Goal: Information Seeking & Learning: Learn about a topic

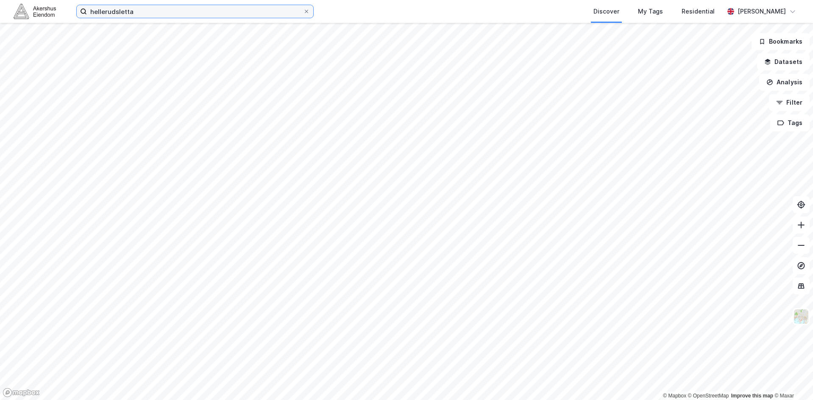
click at [128, 17] on input "hellerudsletta" at bounding box center [195, 11] width 216 height 13
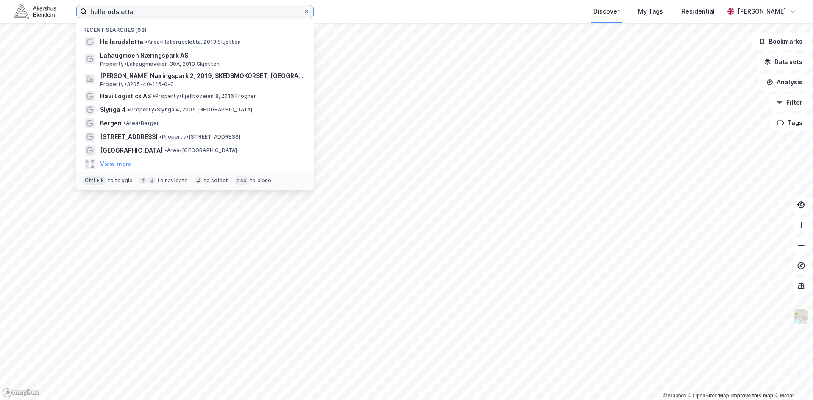
click at [128, 16] on input "hellerudsletta" at bounding box center [195, 11] width 216 height 13
paste input "[STREET_ADDRESS]"
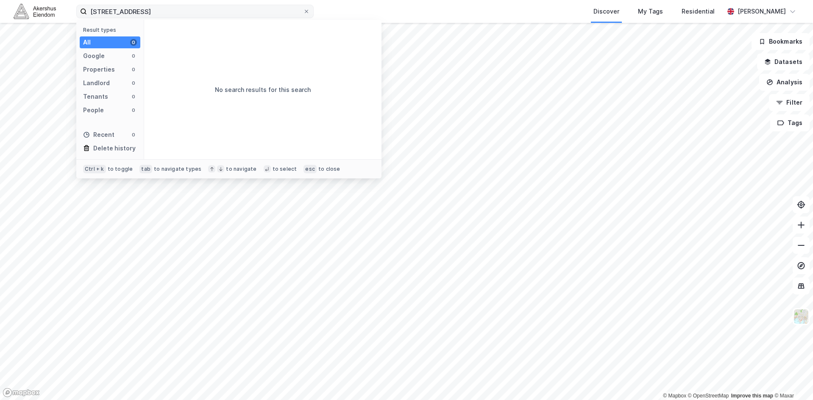
drag, startPoint x: 181, startPoint y: 18, endPoint x: 176, endPoint y: 8, distance: 11.4
click at [181, 17] on div "Jogstadveien 25-39 Result types All 0 Google 0 Properties 0 Landlord 0 Tenants …" at bounding box center [406, 11] width 813 height 23
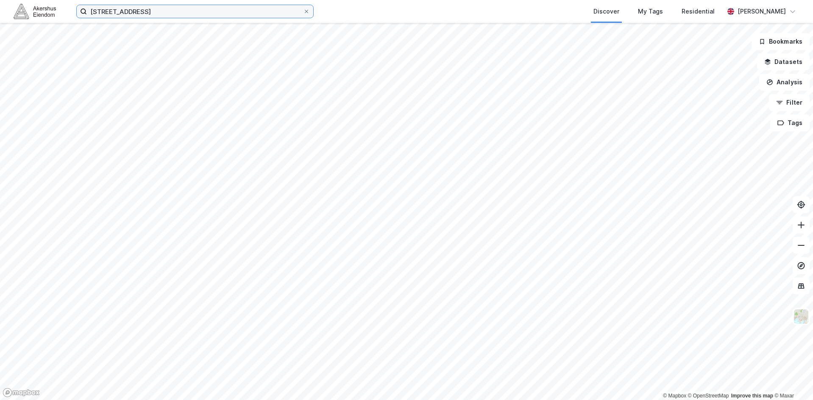
click at [175, 7] on input "[STREET_ADDRESS]" at bounding box center [195, 11] width 216 height 13
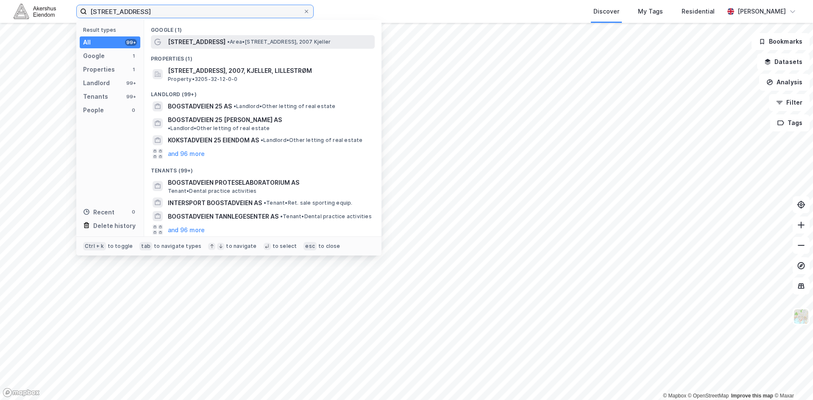
type input "[STREET_ADDRESS]"
click at [202, 45] on span "[STREET_ADDRESS]" at bounding box center [197, 42] width 58 height 10
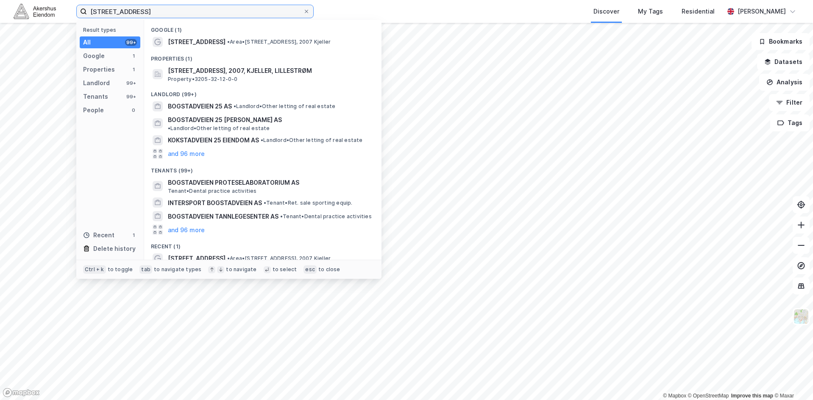
click at [154, 17] on input "[STREET_ADDRESS]" at bounding box center [195, 11] width 216 height 13
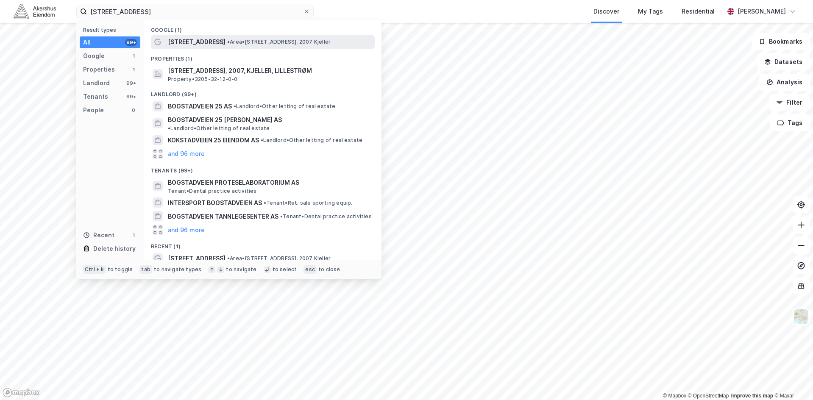
click at [191, 40] on span "[STREET_ADDRESS]" at bounding box center [197, 42] width 58 height 10
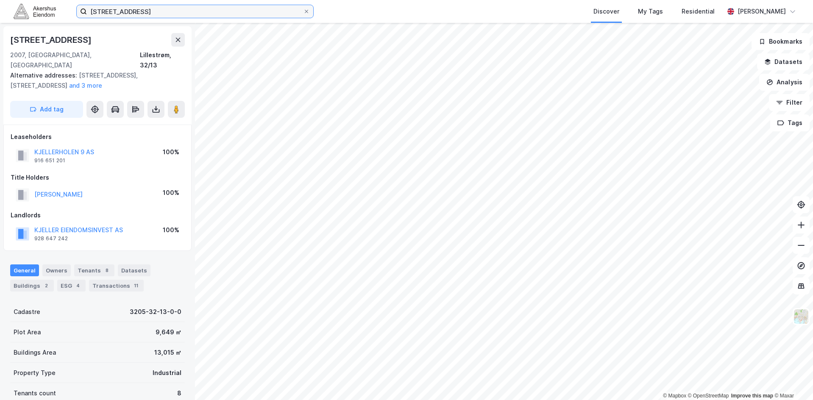
click at [158, 8] on input "[STREET_ADDRESS]" at bounding box center [195, 11] width 216 height 13
click at [313, 9] on div "[STREET_ADDRESS] Discover My Tags Residential [PERSON_NAME]" at bounding box center [406, 11] width 813 height 23
click at [320, 9] on div "[STREET_ADDRESS] Discover My Tags Residential [PERSON_NAME]" at bounding box center [406, 11] width 813 height 23
click at [305, 12] on icon at bounding box center [306, 11] width 5 height 5
click at [303, 12] on input "[STREET_ADDRESS]" at bounding box center [195, 11] width 216 height 13
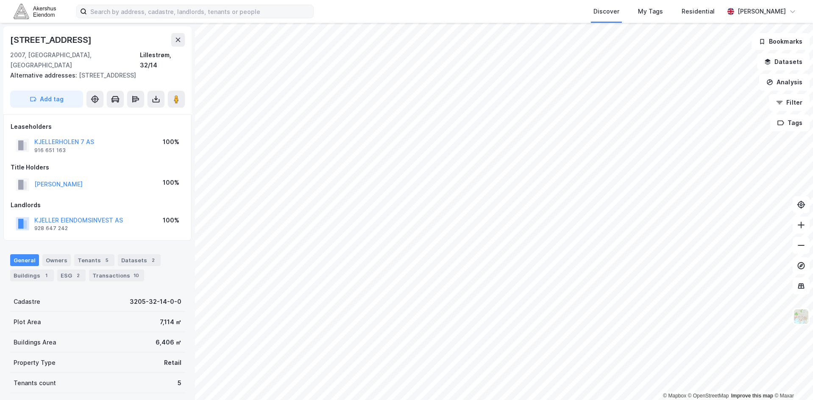
scroll to position [0, 0]
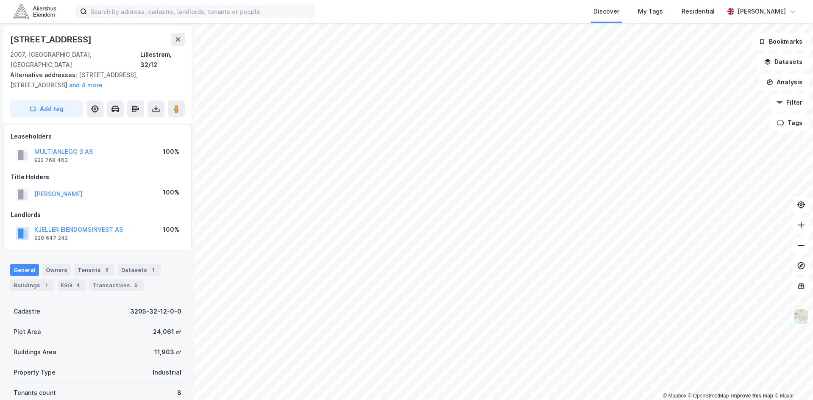
scroll to position [0, 0]
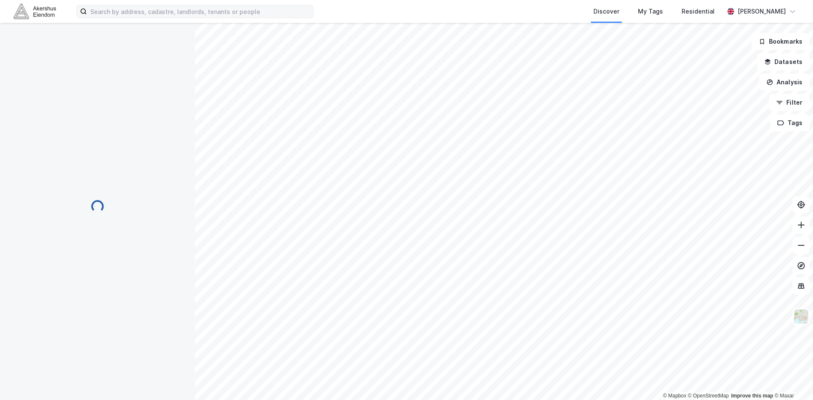
scroll to position [0, 0]
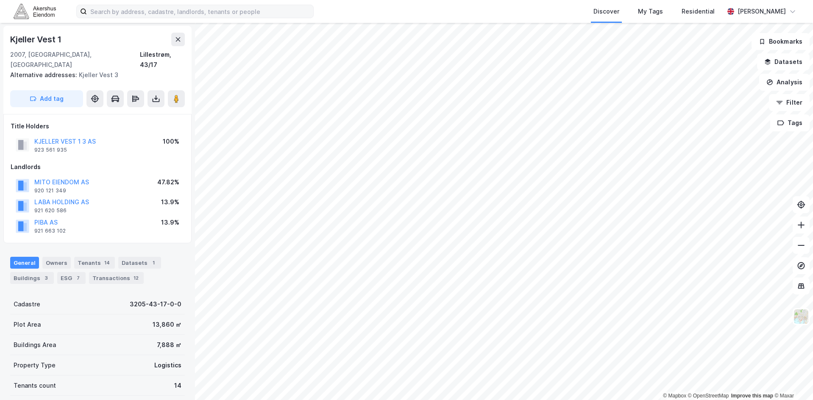
scroll to position [0, 0]
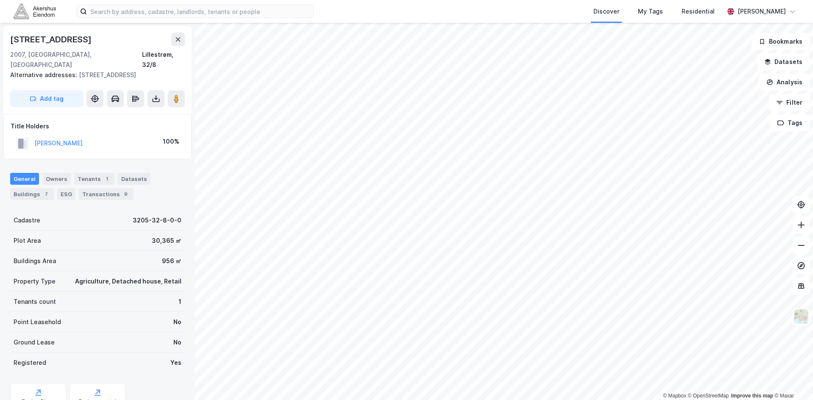
scroll to position [0, 0]
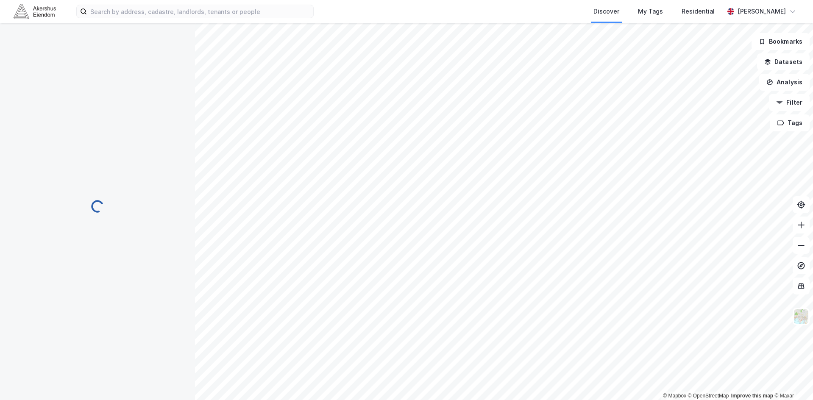
scroll to position [0, 0]
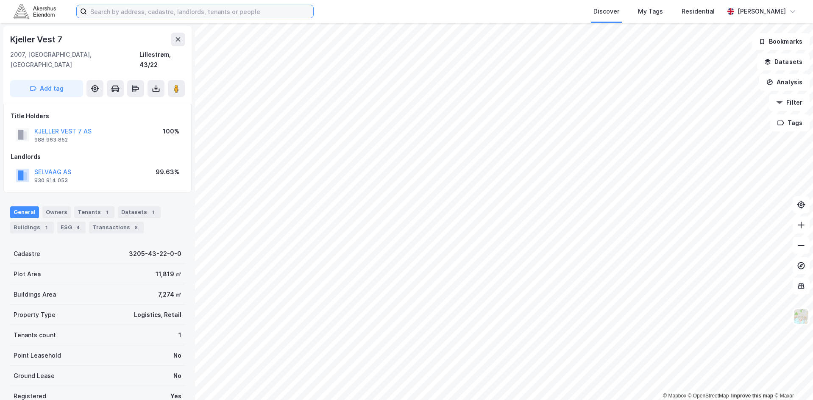
click at [200, 7] on input at bounding box center [200, 11] width 226 height 13
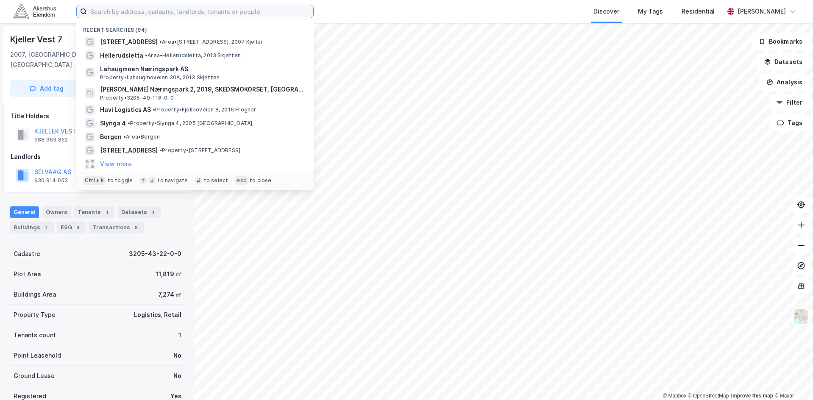
paste input "Hvamveien 4"
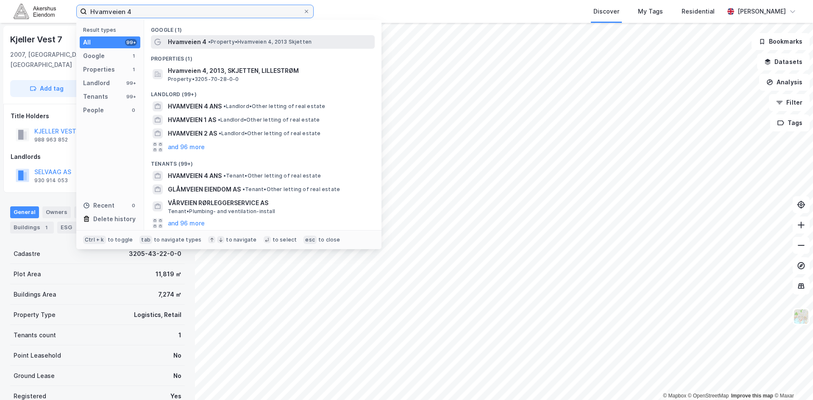
type input "Hvamveien 4"
click at [179, 41] on span "Hvamveien 4" at bounding box center [187, 42] width 39 height 10
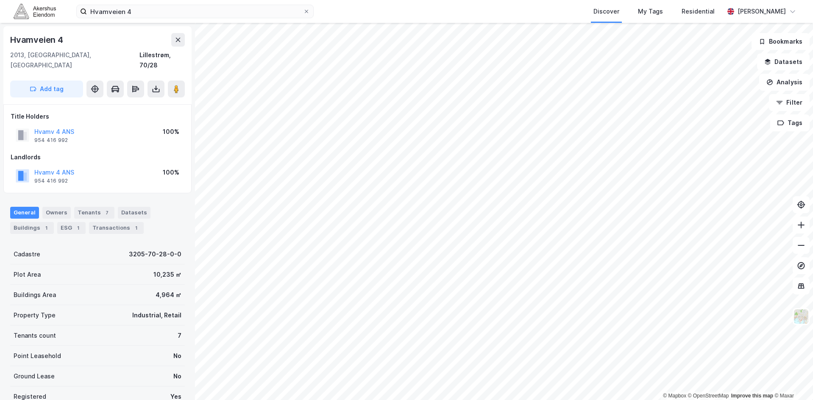
scroll to position [0, 0]
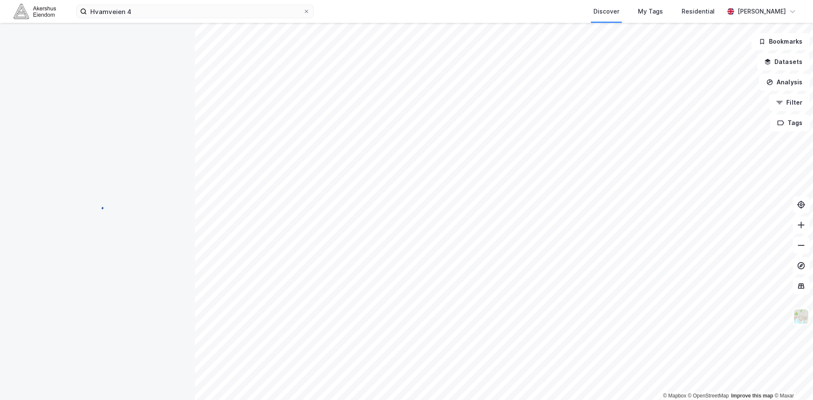
scroll to position [0, 0]
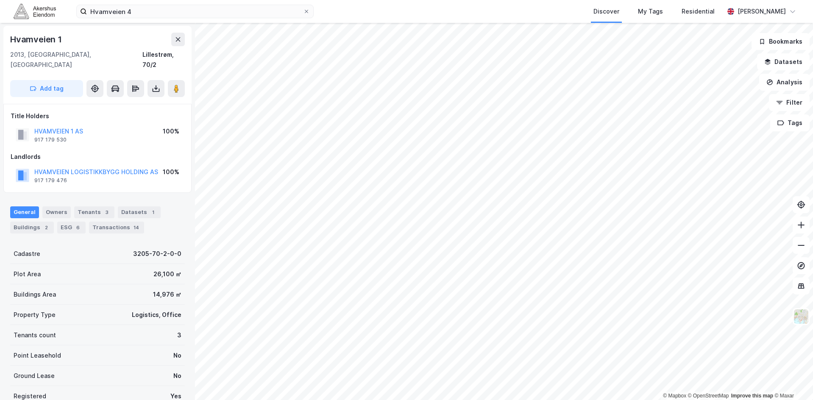
scroll to position [0, 0]
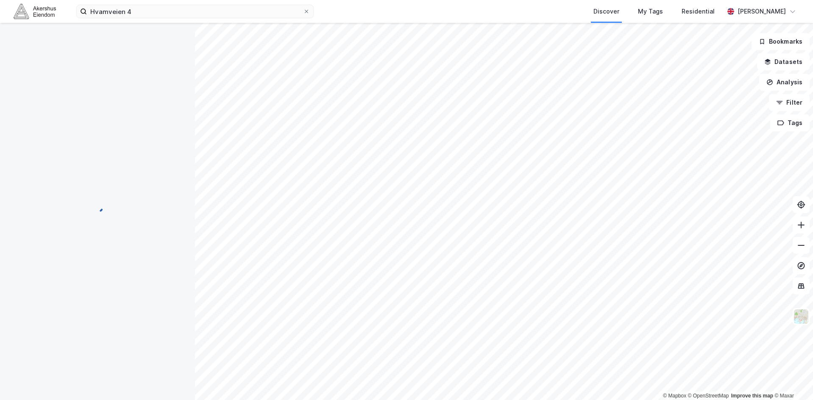
scroll to position [0, 0]
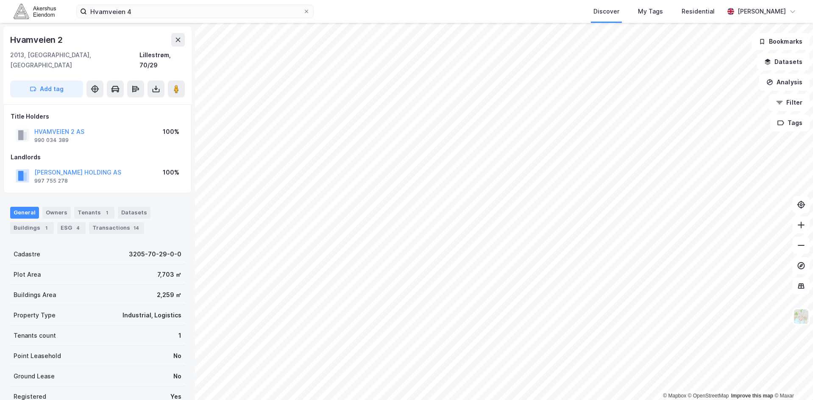
scroll to position [0, 0]
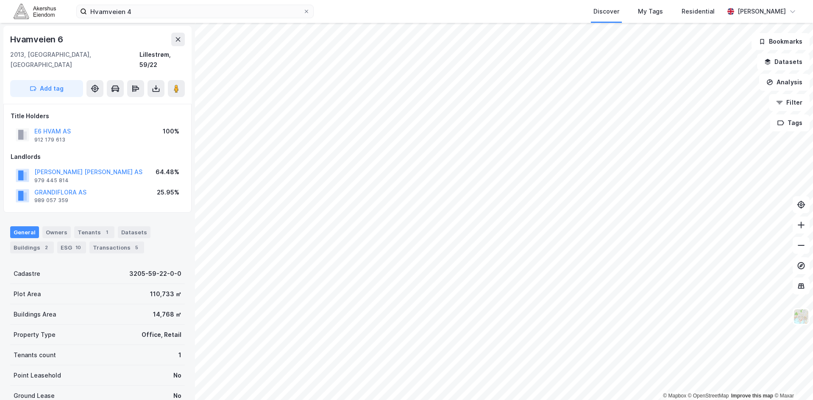
scroll to position [0, 0]
